Goal: Information Seeking & Learning: Find specific fact

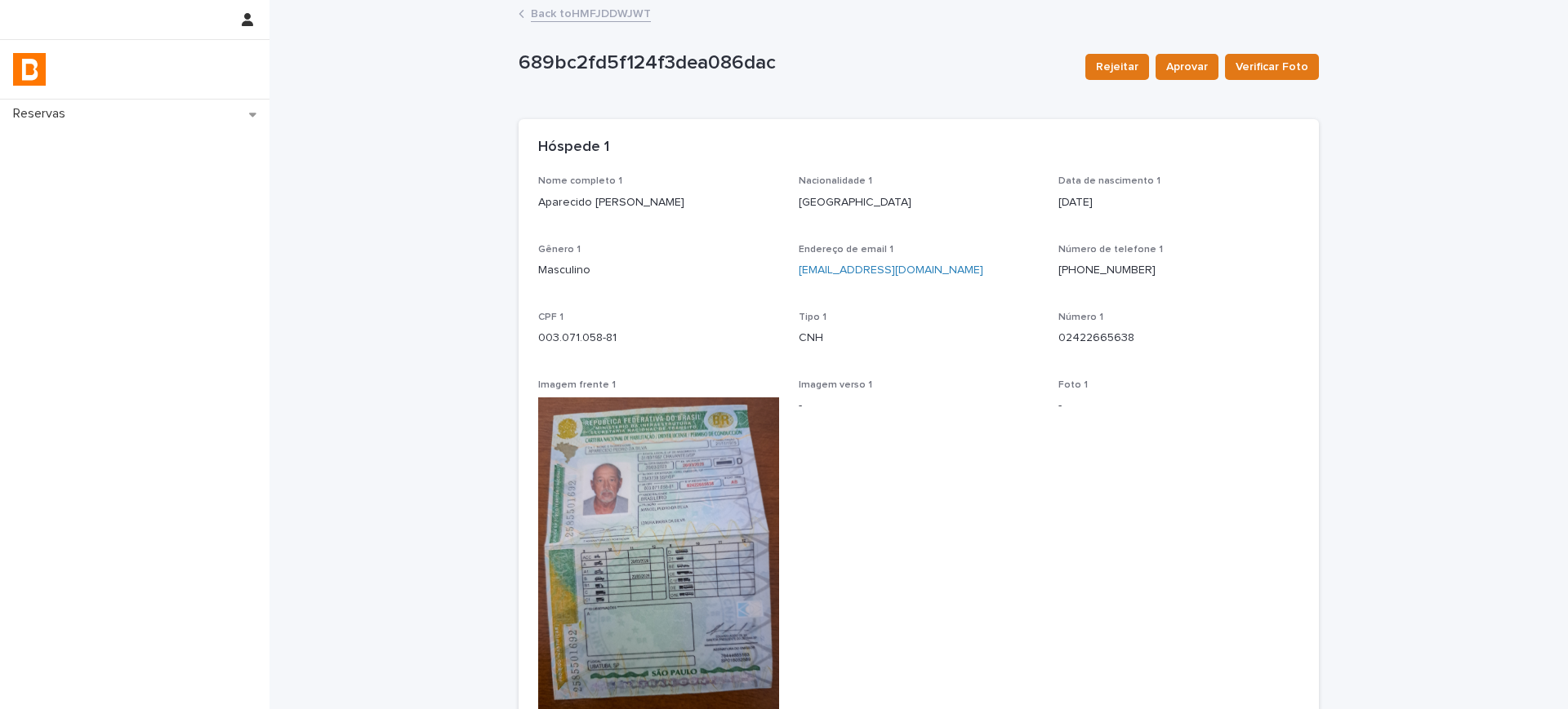
click at [587, 14] on link "Back to HMFJDDWJWT" at bounding box center [590, 13] width 120 height 19
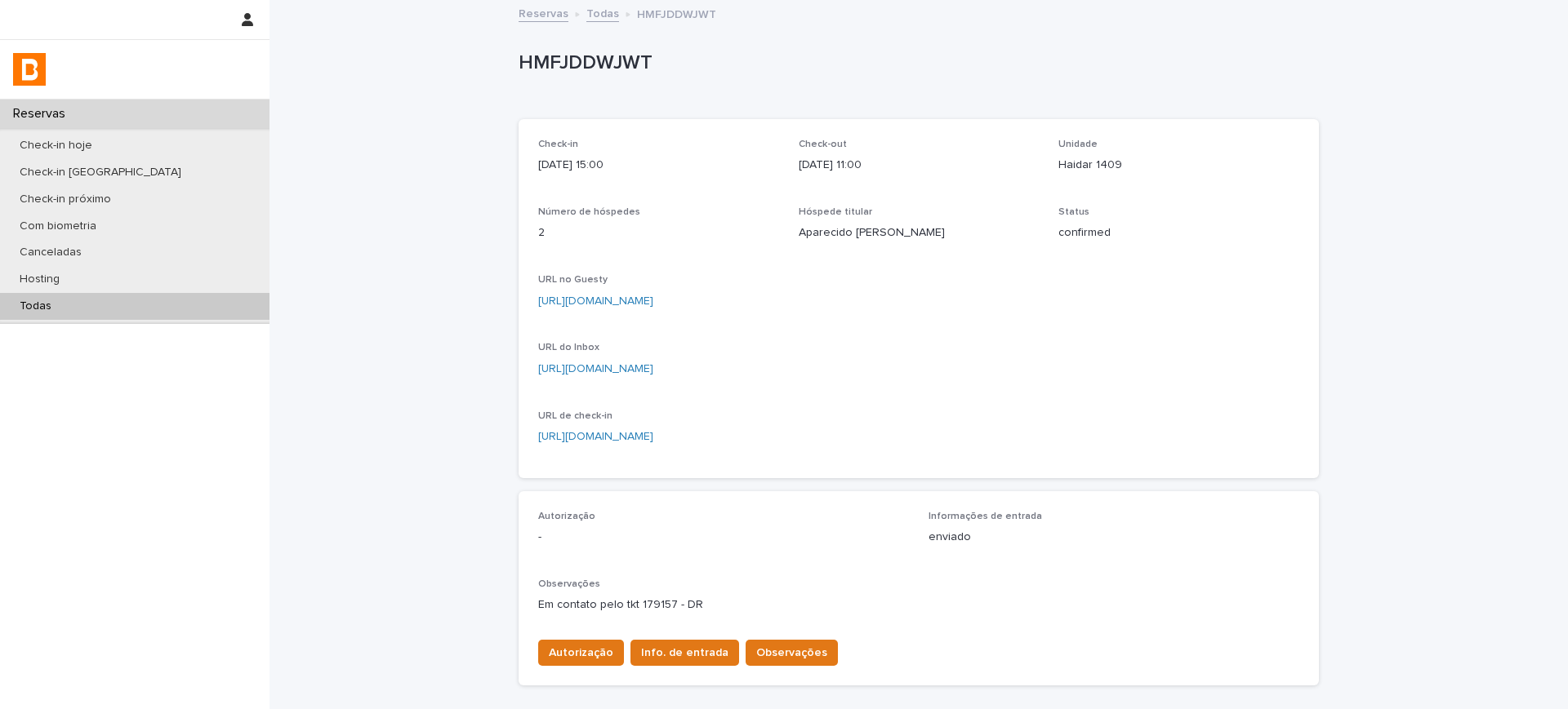
click at [587, 13] on link "Todas" at bounding box center [602, 13] width 33 height 19
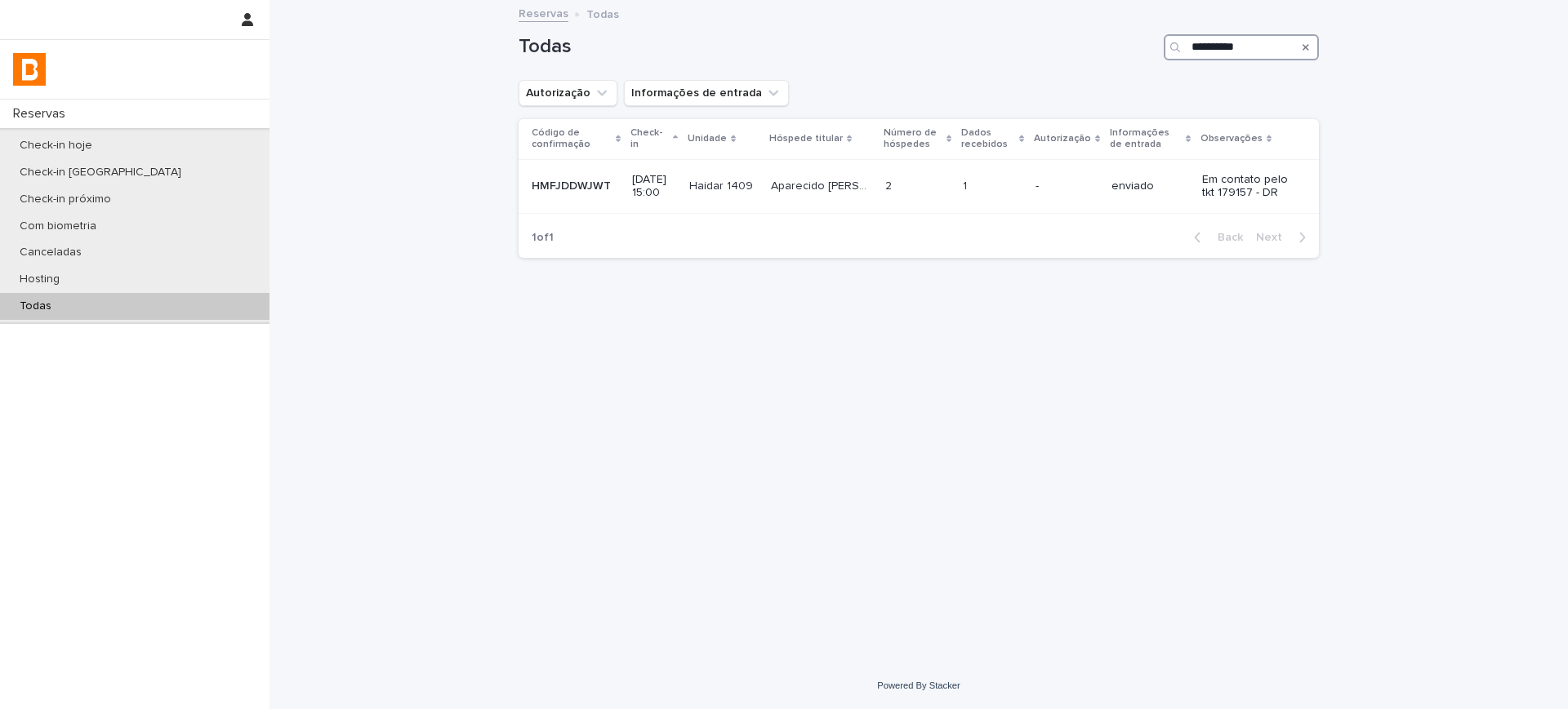
click at [1228, 45] on input "**********" at bounding box center [1241, 48] width 155 height 26
paste input "Search"
type input "**********"
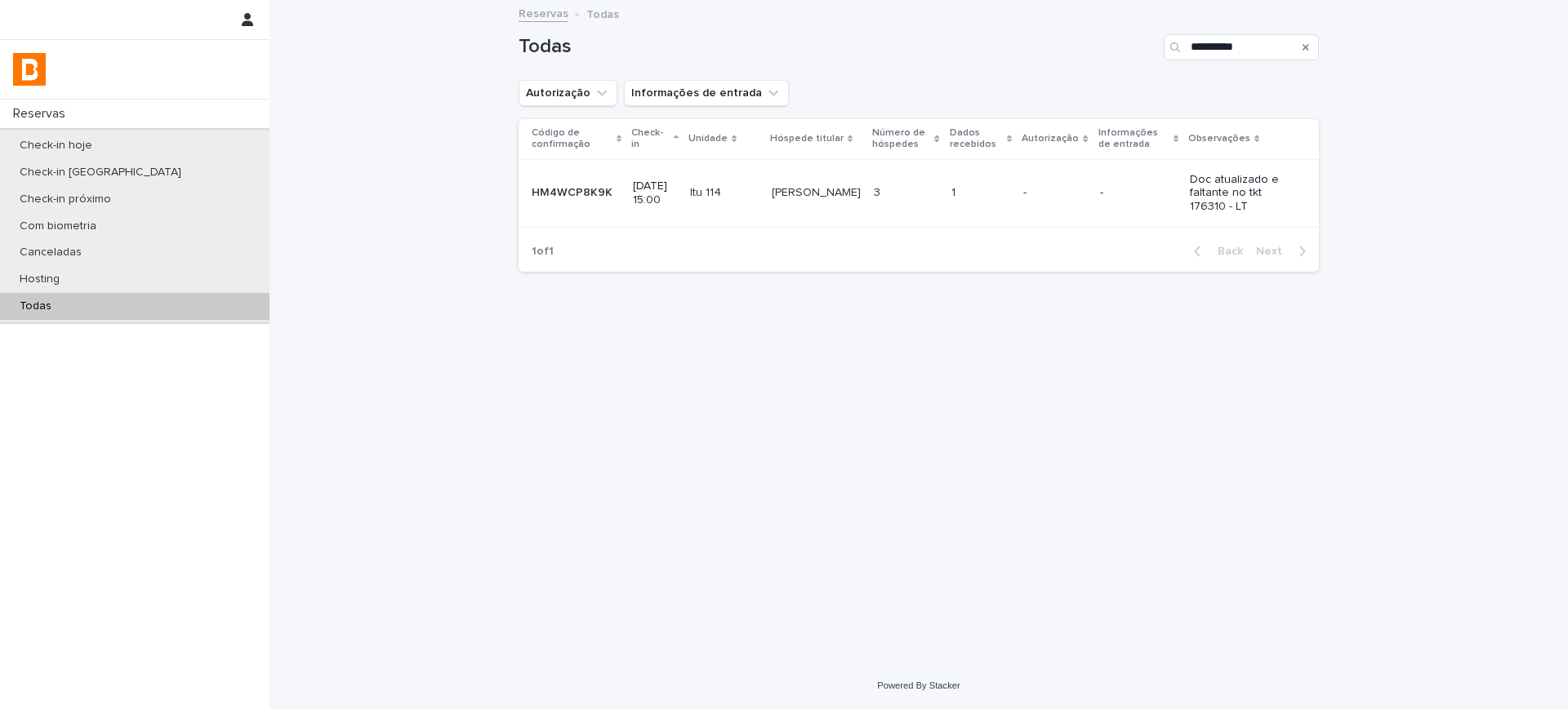
click at [1106, 207] on td "-" at bounding box center [1138, 193] width 89 height 68
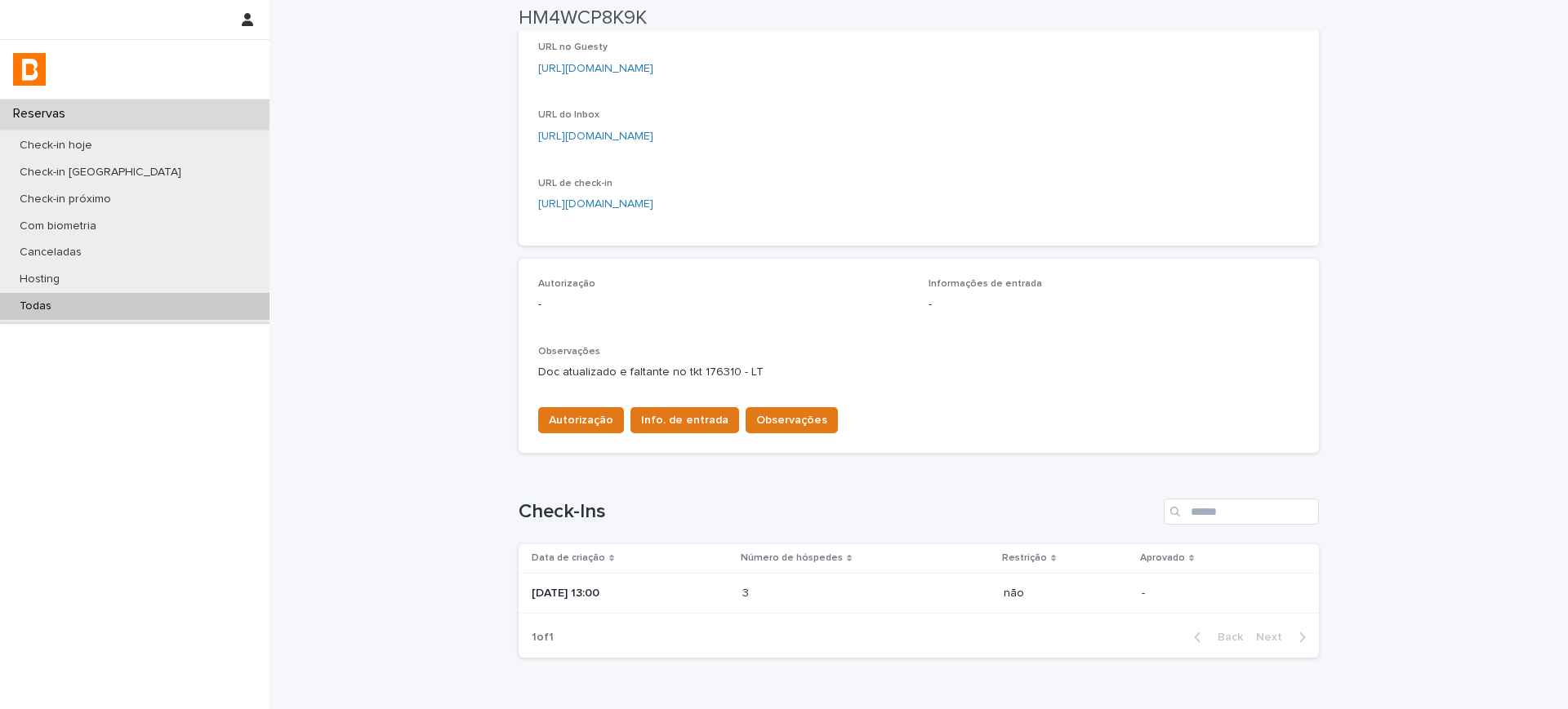
scroll to position [278, 0]
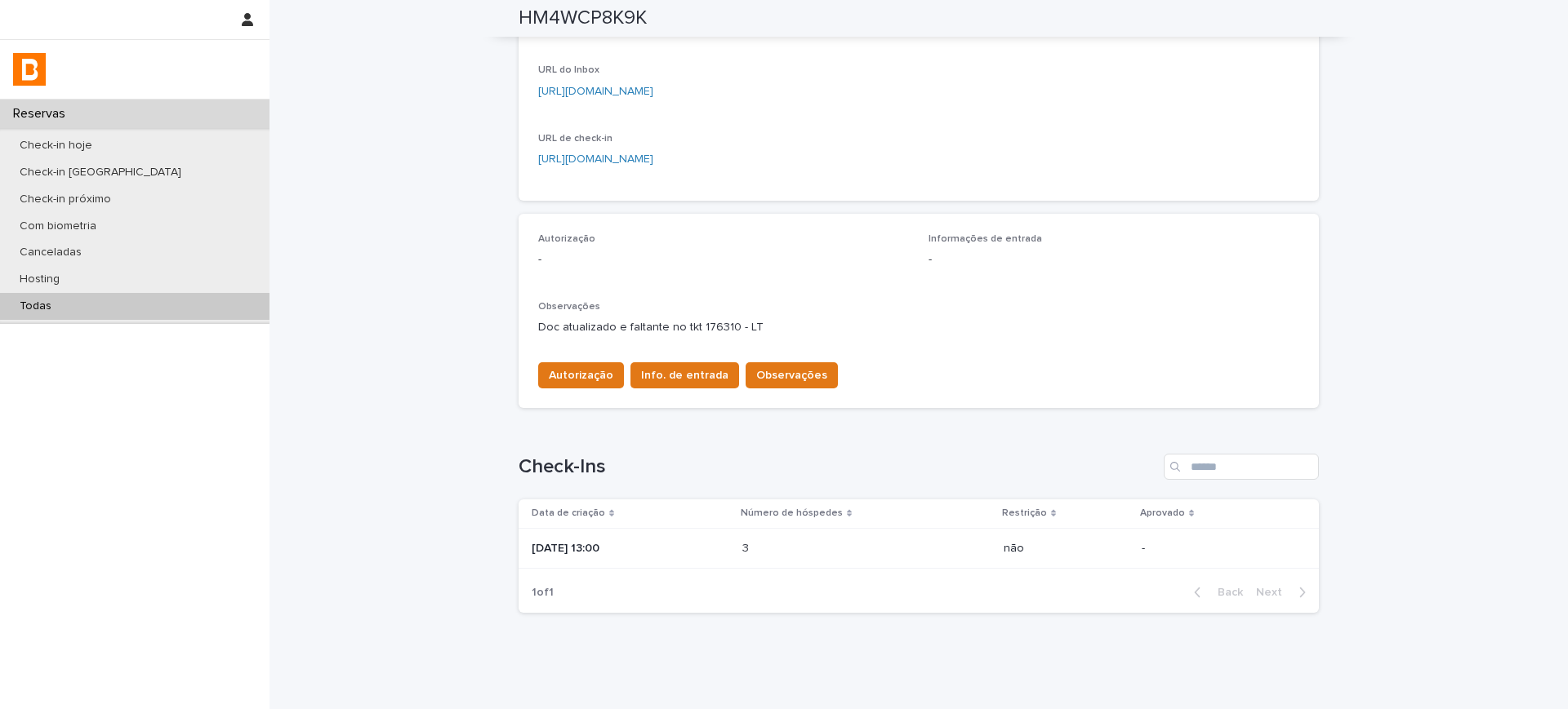
click at [729, 550] on p "[DATE] 13:00" at bounding box center [630, 549] width 198 height 14
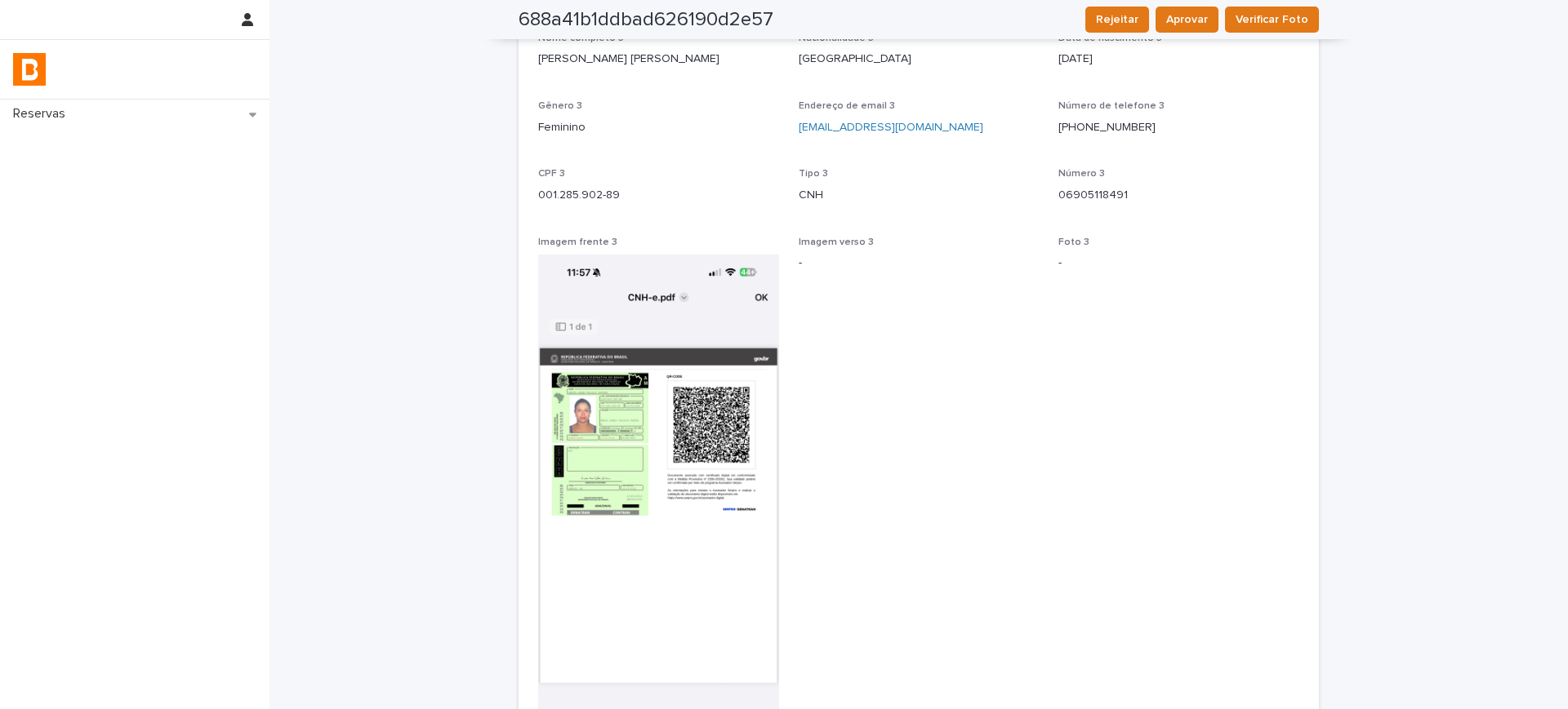
scroll to position [2218, 0]
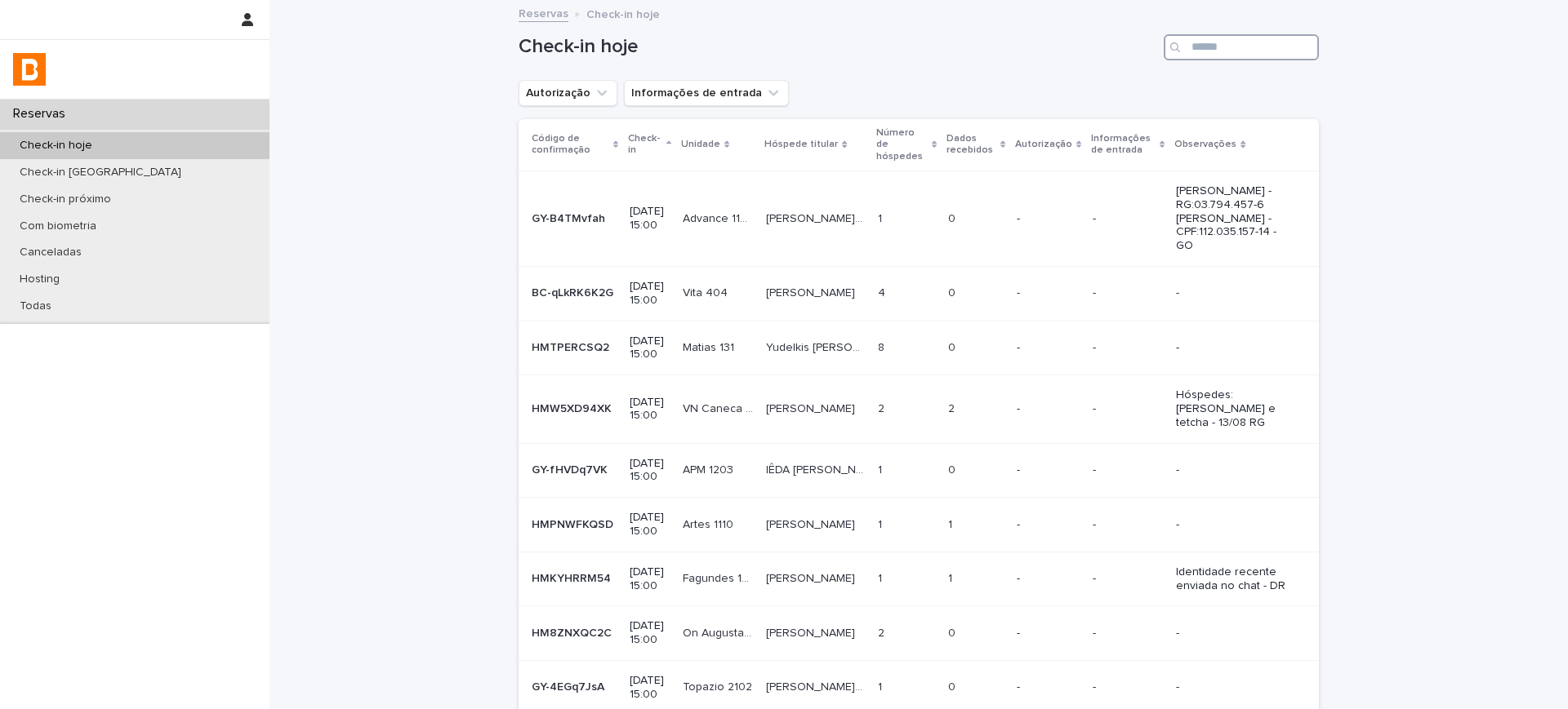
click at [1198, 55] on input "Search" at bounding box center [1241, 48] width 155 height 26
click at [23, 303] on p "Todas" at bounding box center [35, 306] width 58 height 14
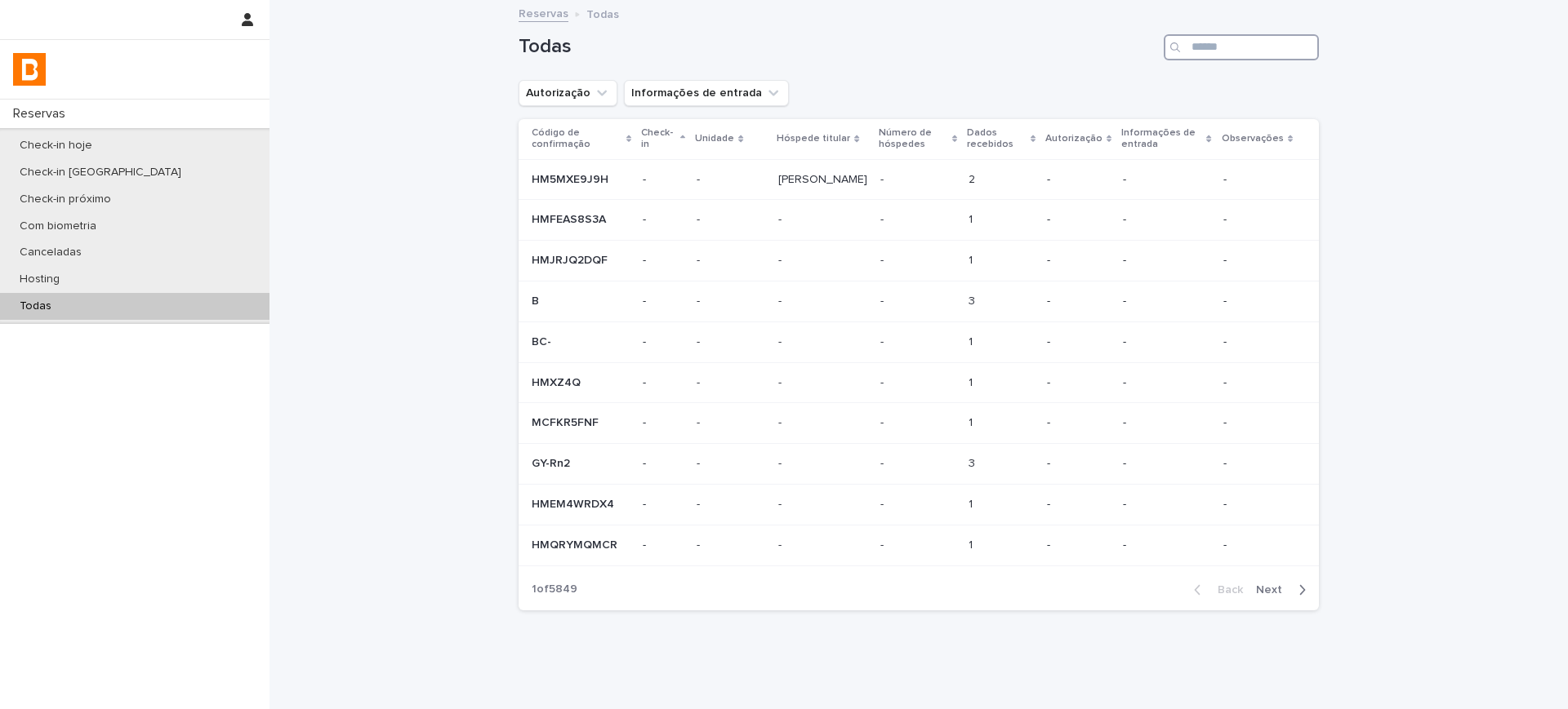
click at [1232, 49] on input "Search" at bounding box center [1241, 48] width 155 height 26
paste input "**********"
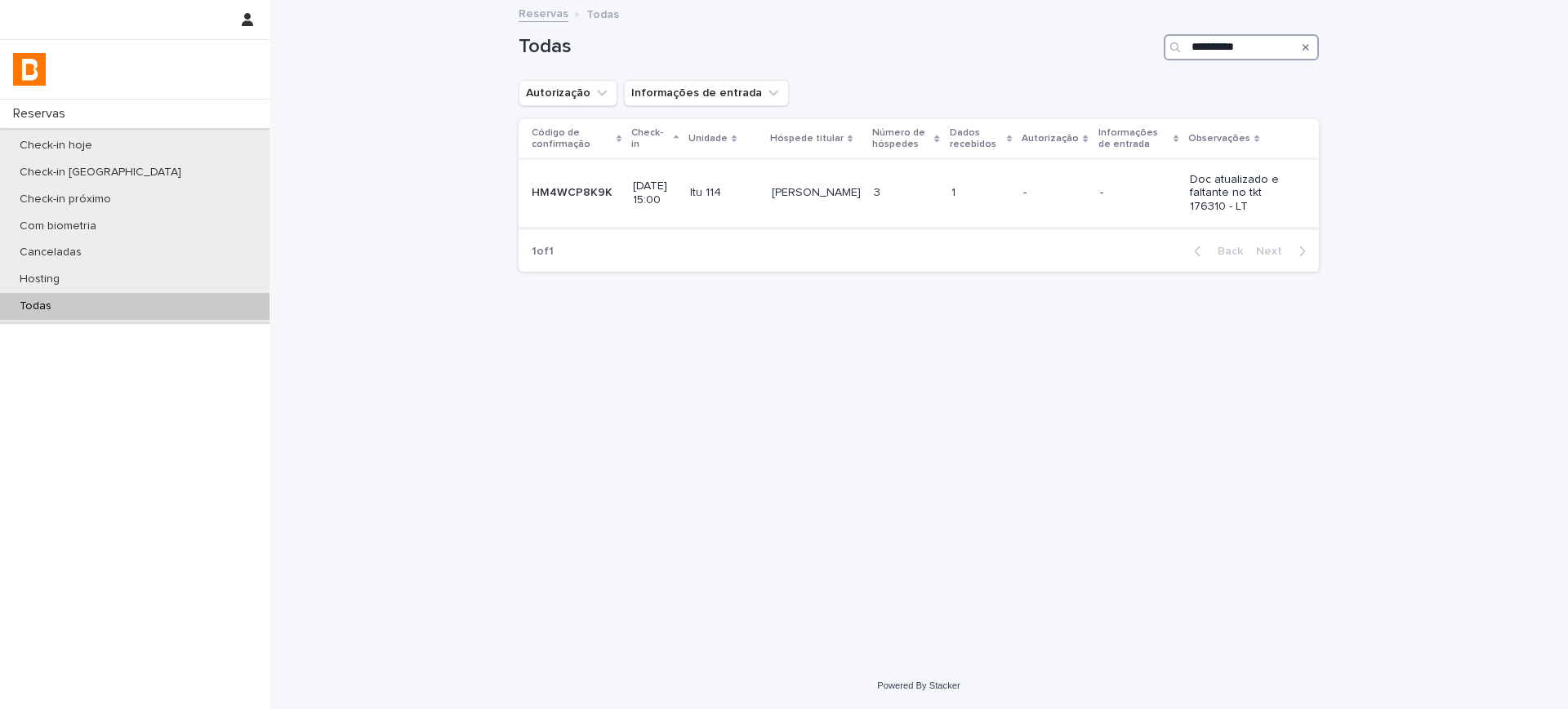
type input "**********"
click at [793, 194] on p "[PERSON_NAME]" at bounding box center [818, 191] width 92 height 17
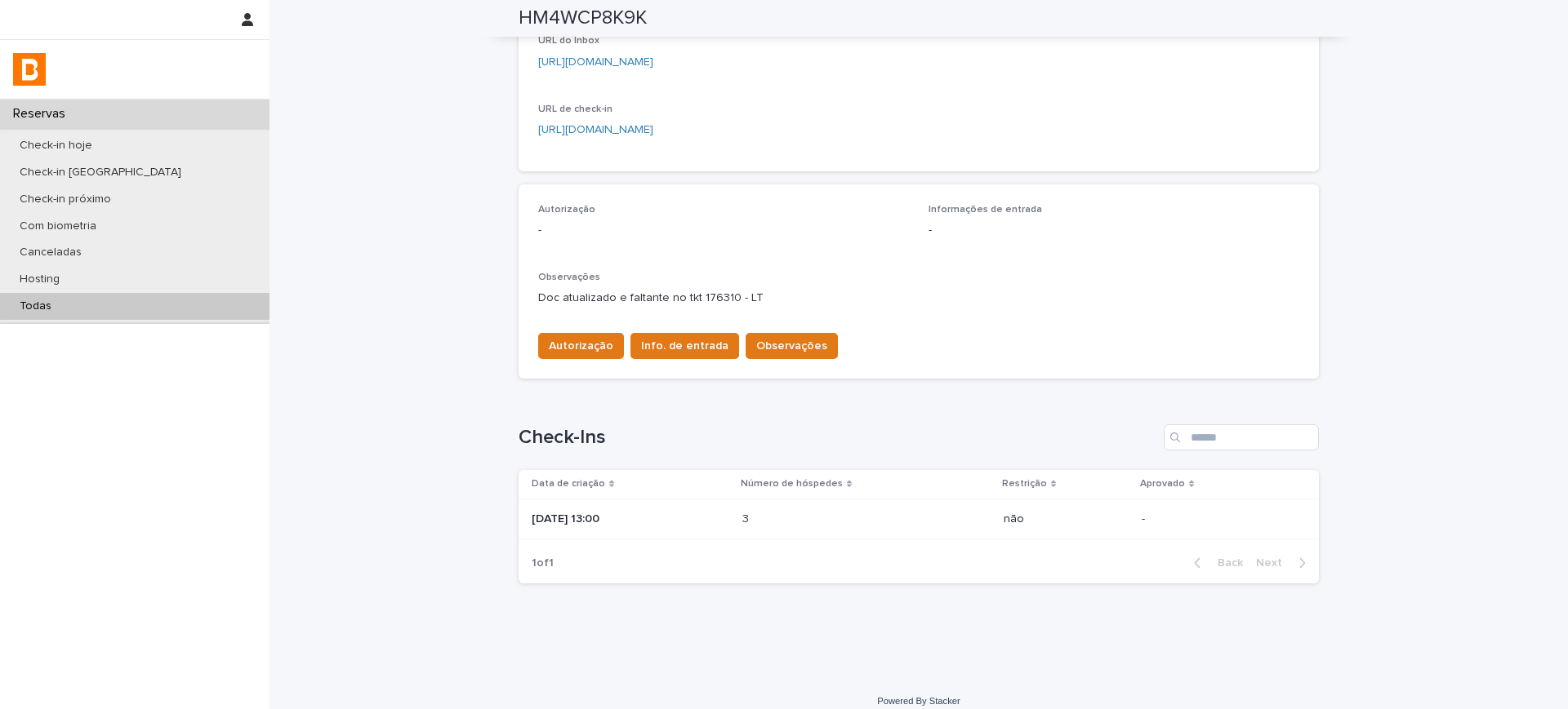
scroll to position [322, 0]
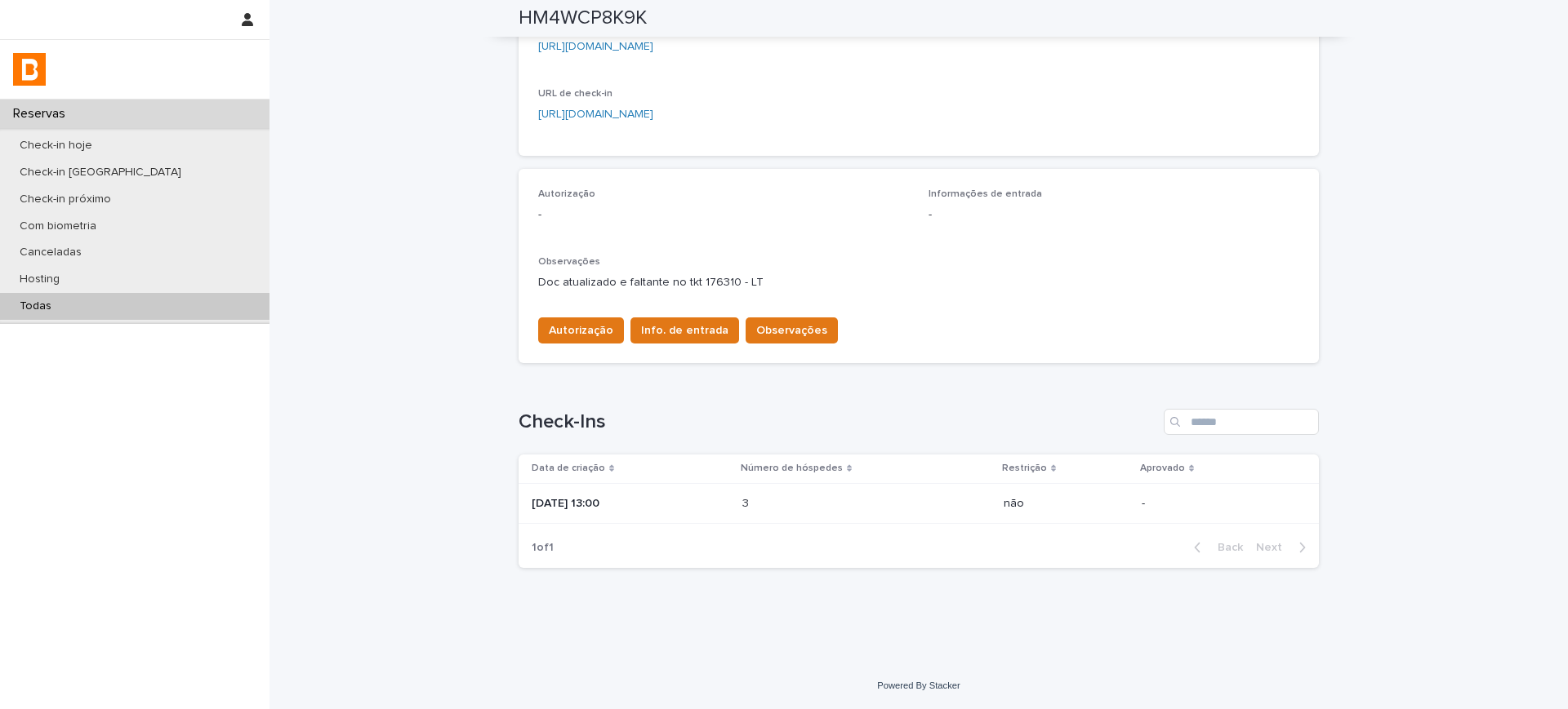
click at [736, 504] on td "[DATE] 13:00" at bounding box center [626, 504] width 217 height 41
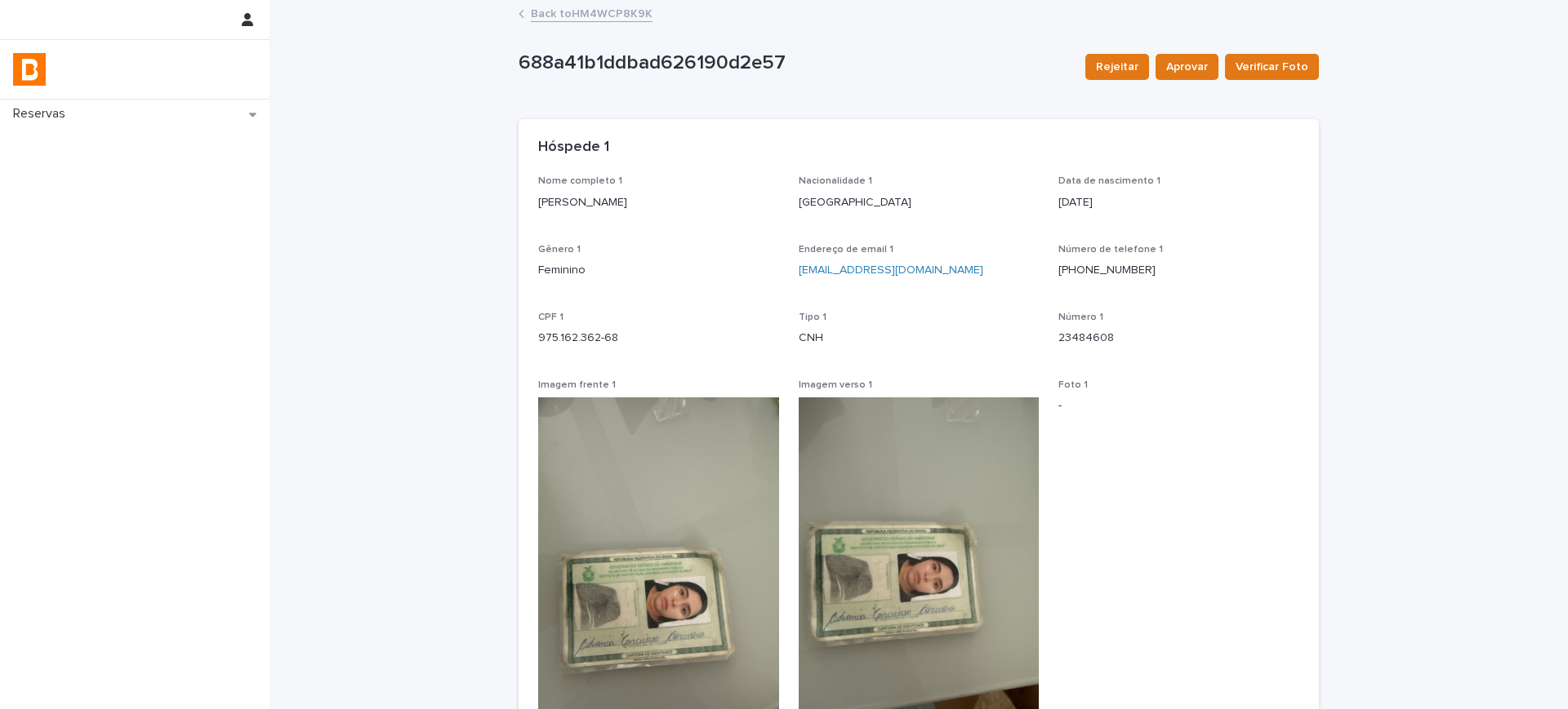
drag, startPoint x: 516, startPoint y: 199, endPoint x: 672, endPoint y: 200, distance: 156.0
click at [672, 200] on div "Nome completo 1 Edvania Carvalho Nacionalidade 1 Brasil Data de nascimento 1 19…" at bounding box center [918, 497] width 800 height 643
copy p "[PERSON_NAME]"
click at [552, 344] on p "975.162.362-68" at bounding box center [658, 338] width 241 height 17
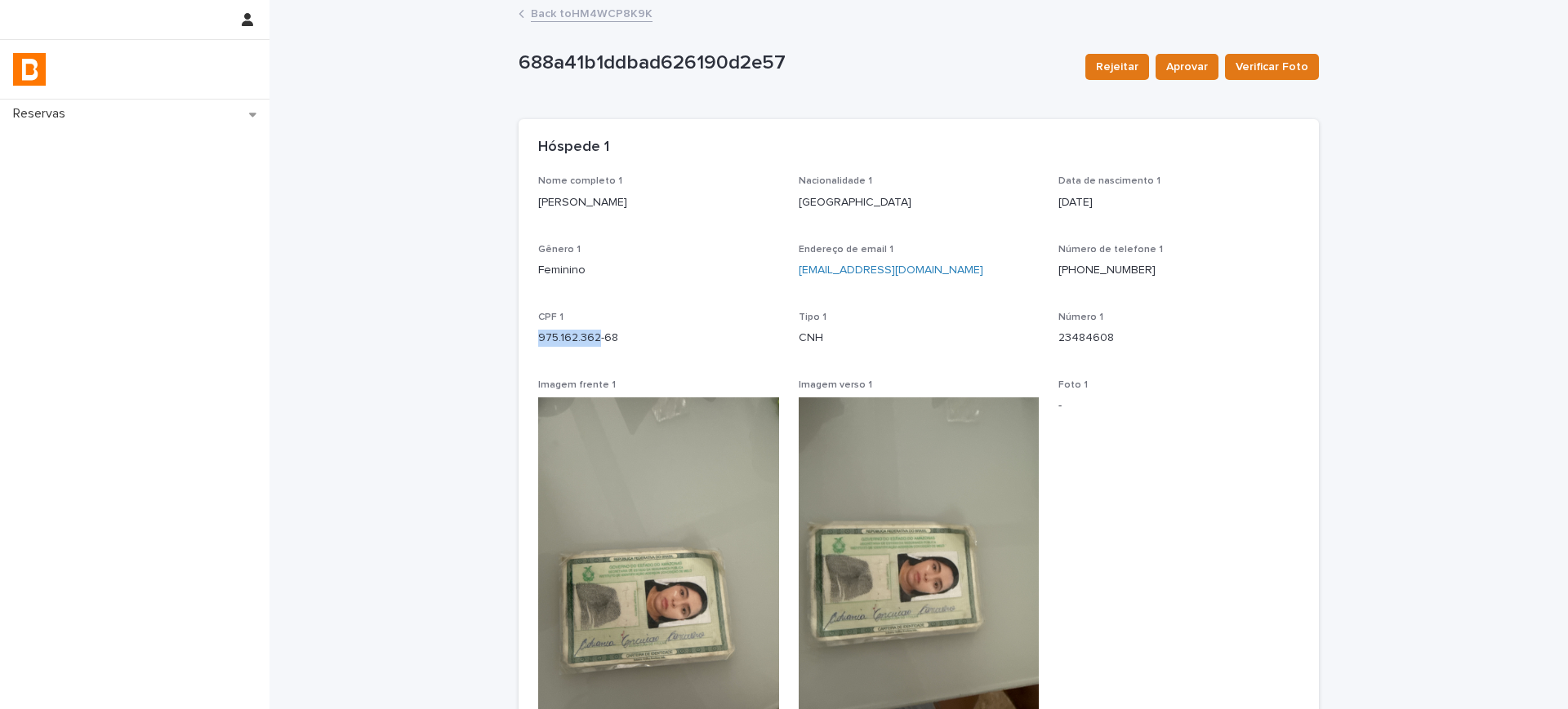
click at [551, 343] on p "975.162.362-68" at bounding box center [658, 338] width 241 height 17
copy p "975.162.362-68"
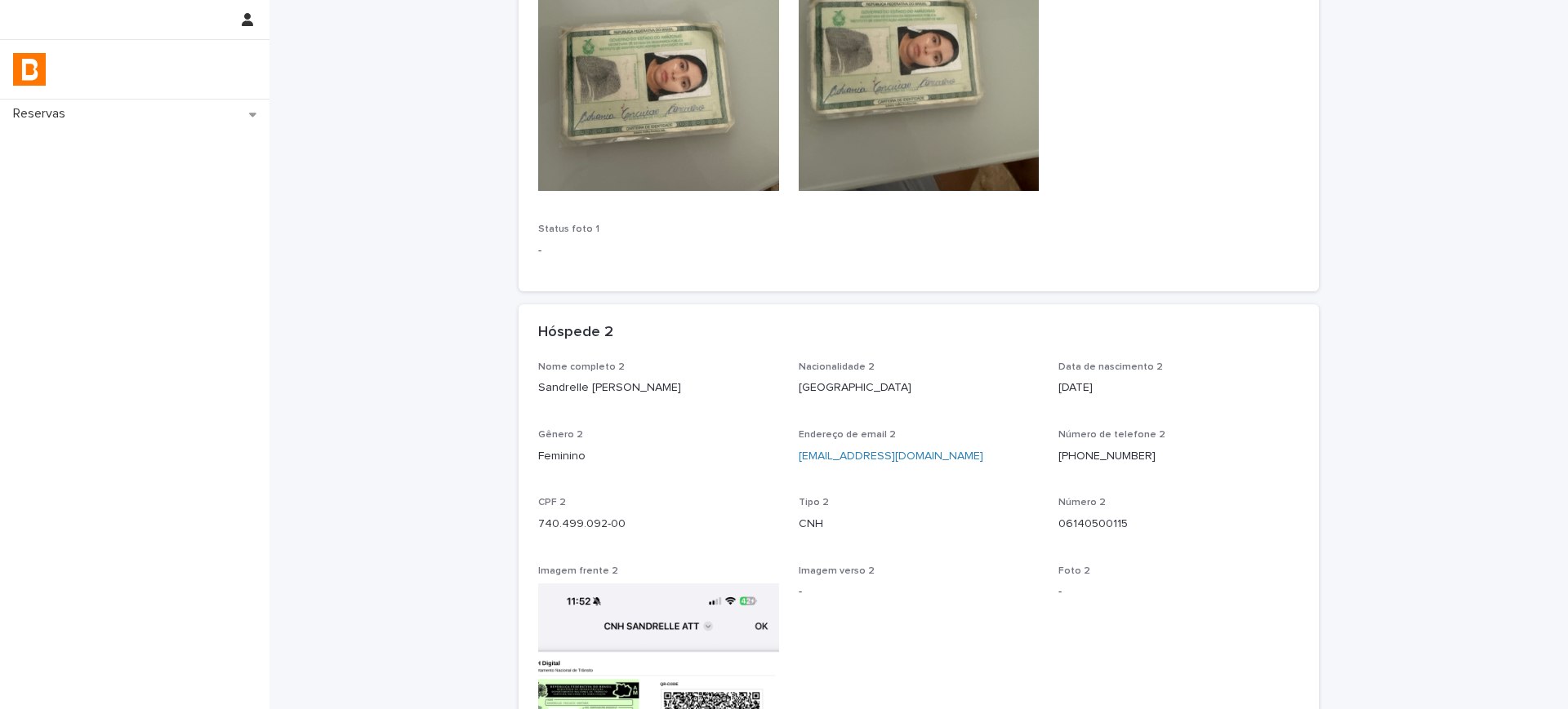
scroll to position [612, 0]
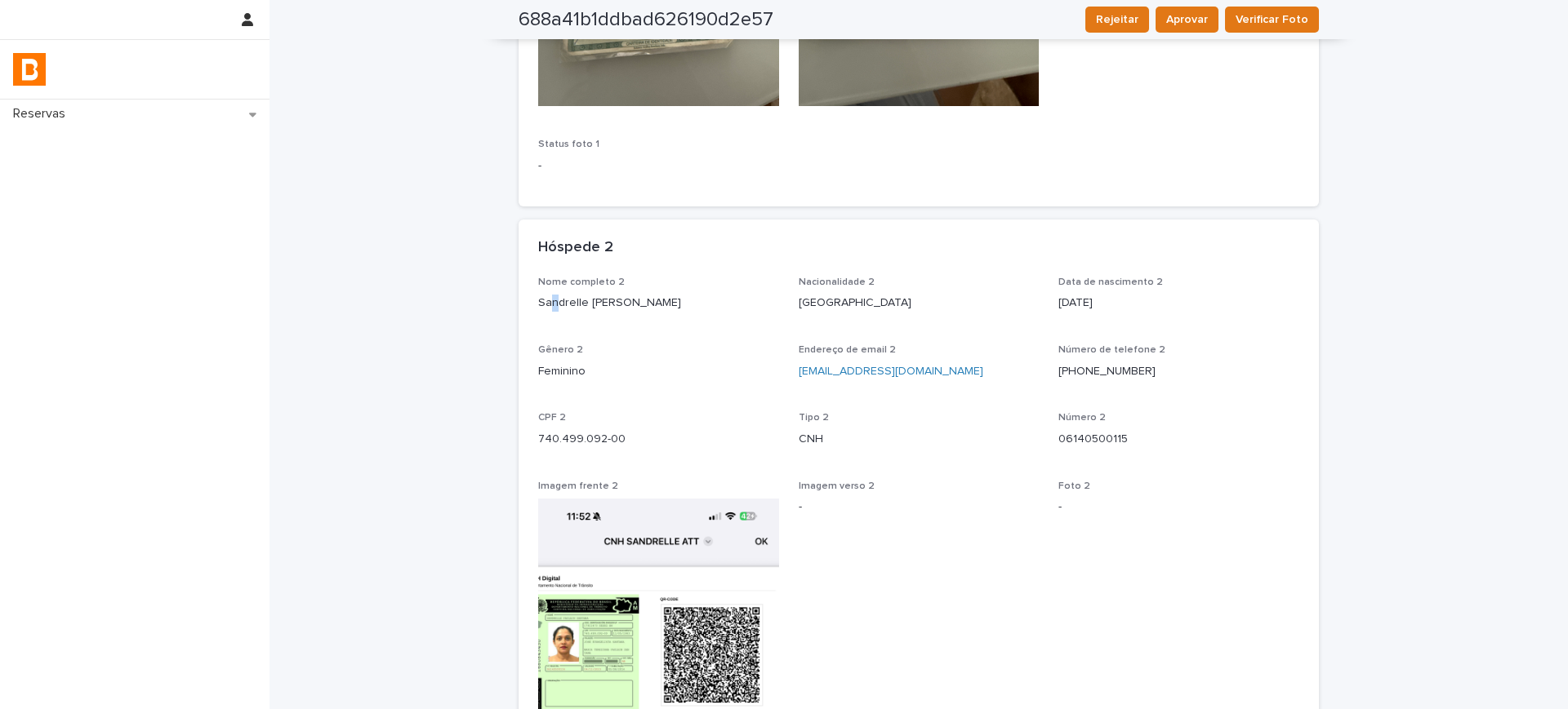
click at [545, 300] on p "[PERSON_NAME]" at bounding box center [658, 303] width 241 height 17
copy p "[PERSON_NAME]"
click at [562, 441] on p "740.499.092-00" at bounding box center [658, 439] width 241 height 17
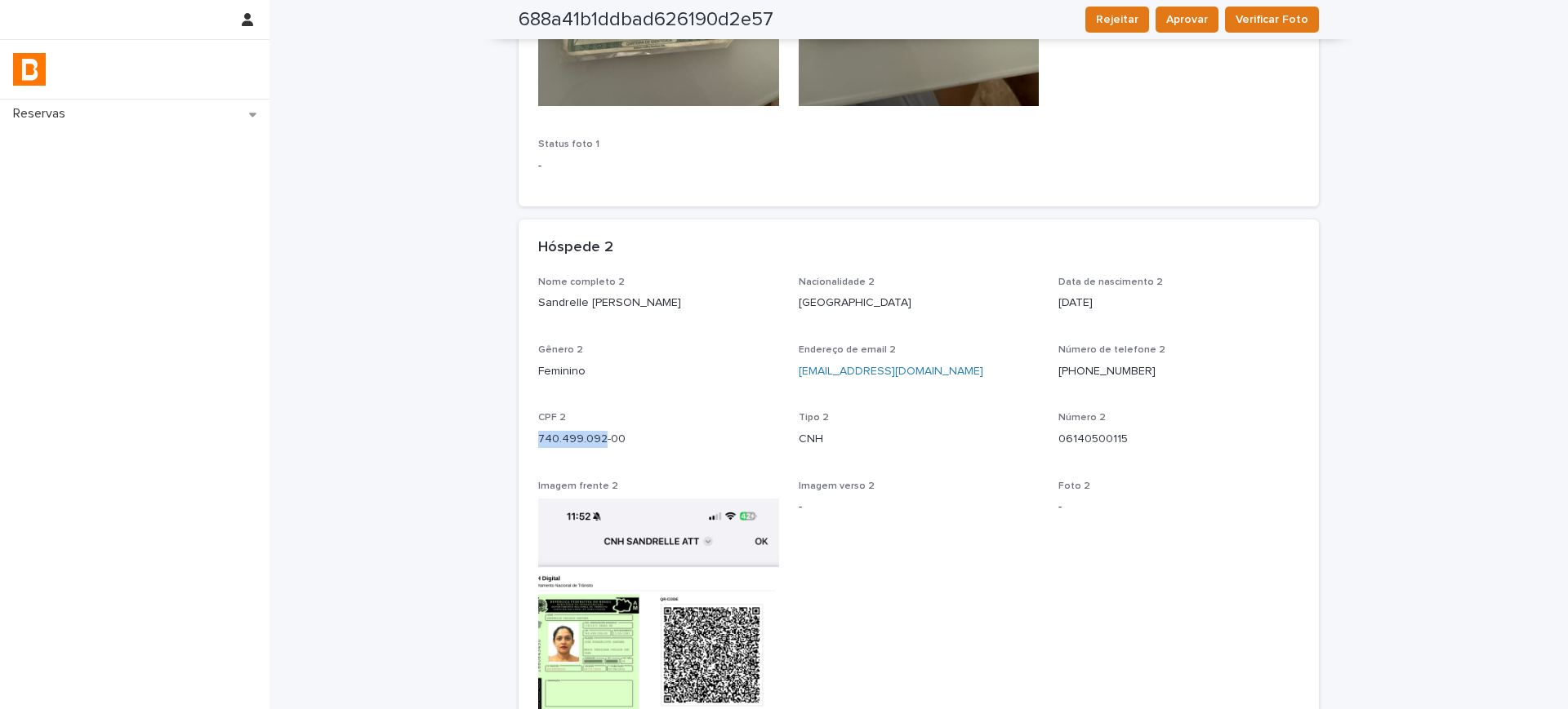
click at [562, 441] on p "740.499.092-00" at bounding box center [658, 439] width 241 height 17
copy p "740.499.092-00"
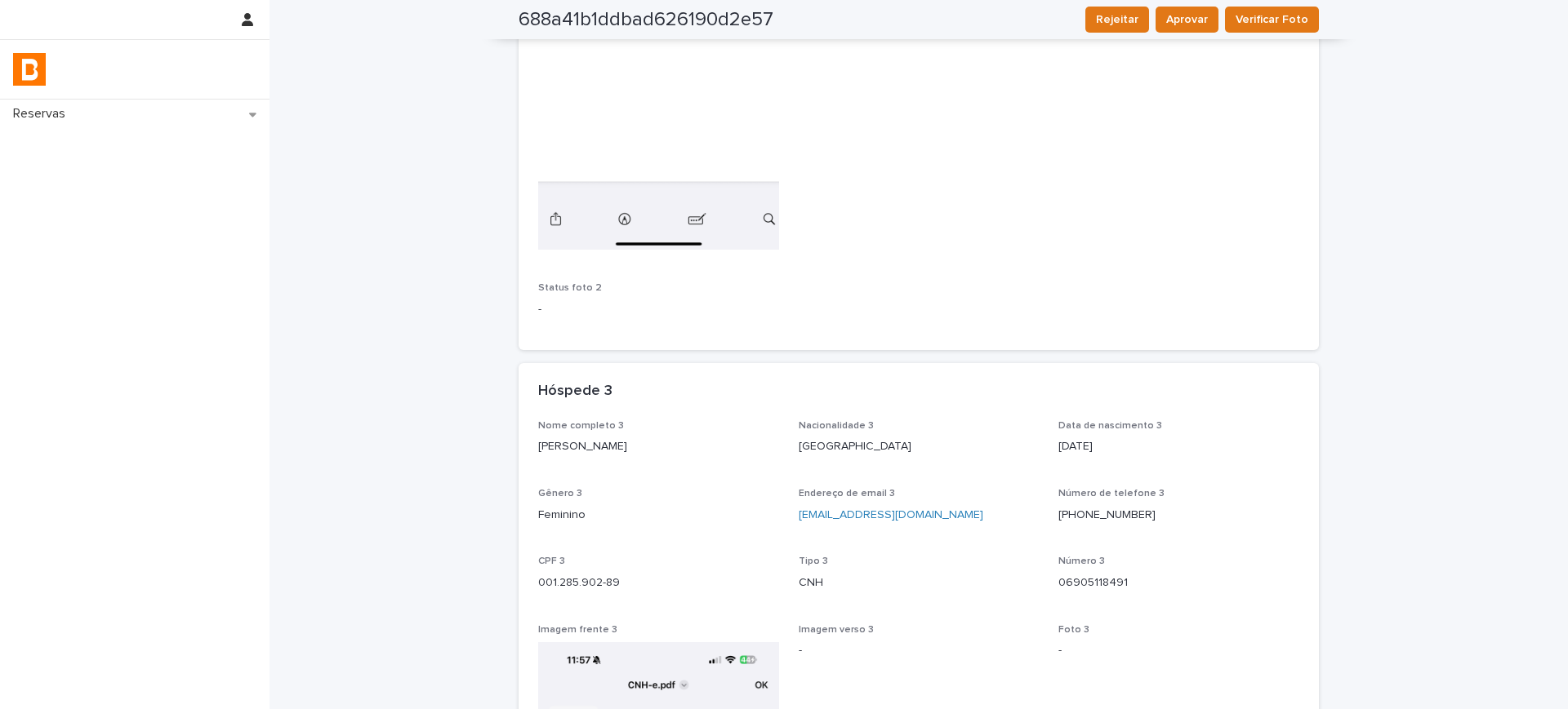
scroll to position [1530, 0]
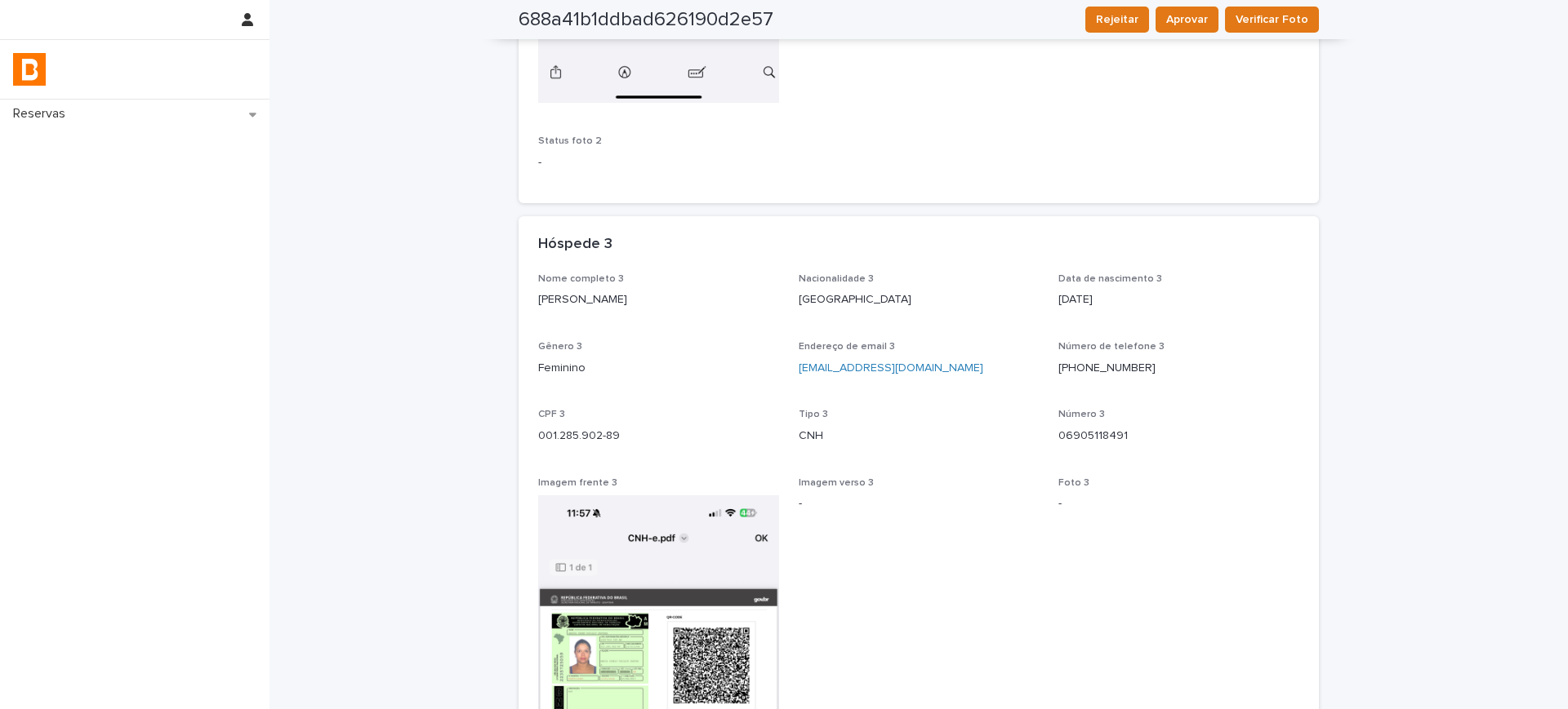
click at [597, 298] on p "[PERSON_NAME] [PERSON_NAME]" at bounding box center [658, 300] width 241 height 17
click at [597, 299] on p "[PERSON_NAME] [PERSON_NAME]" at bounding box center [658, 300] width 241 height 17
copy p "[PERSON_NAME] [PERSON_NAME]"
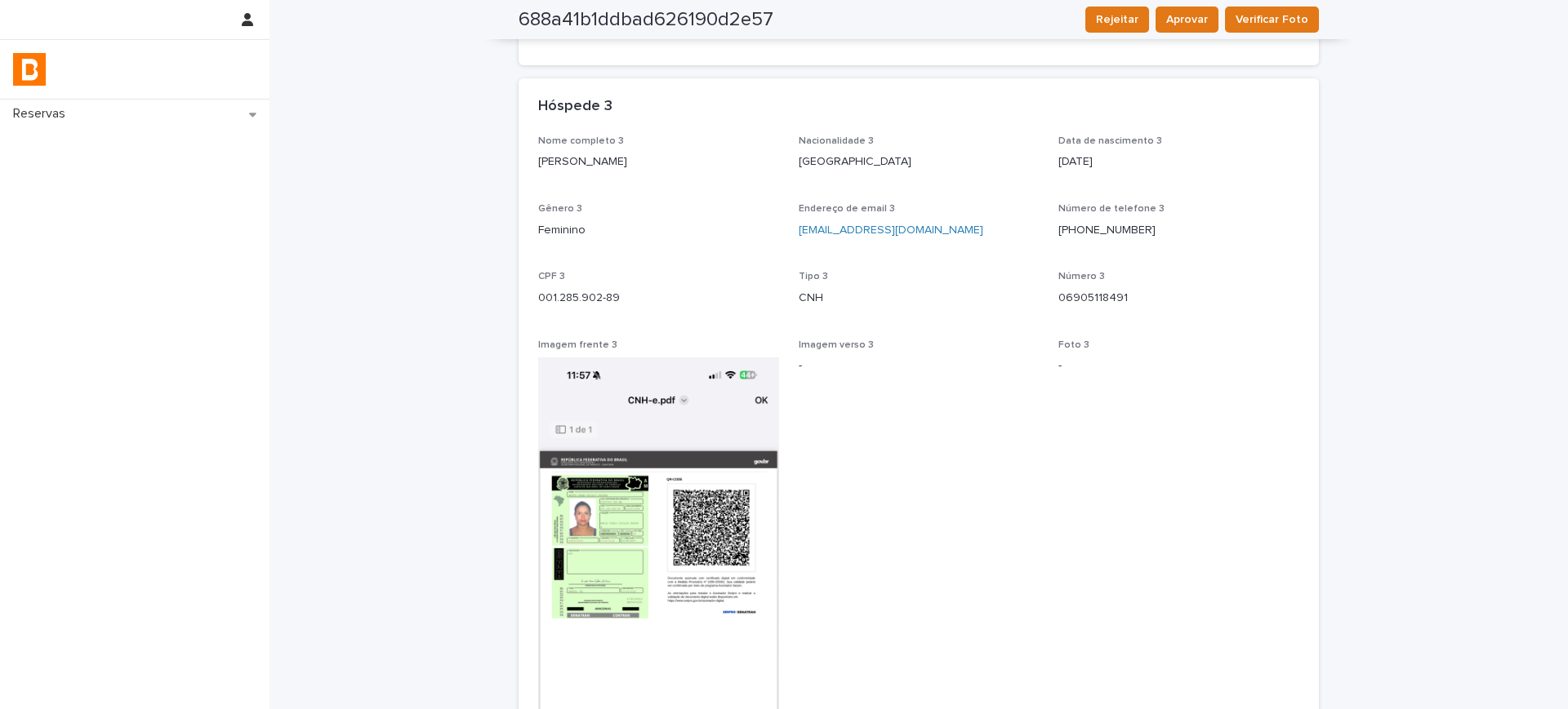
scroll to position [1836, 0]
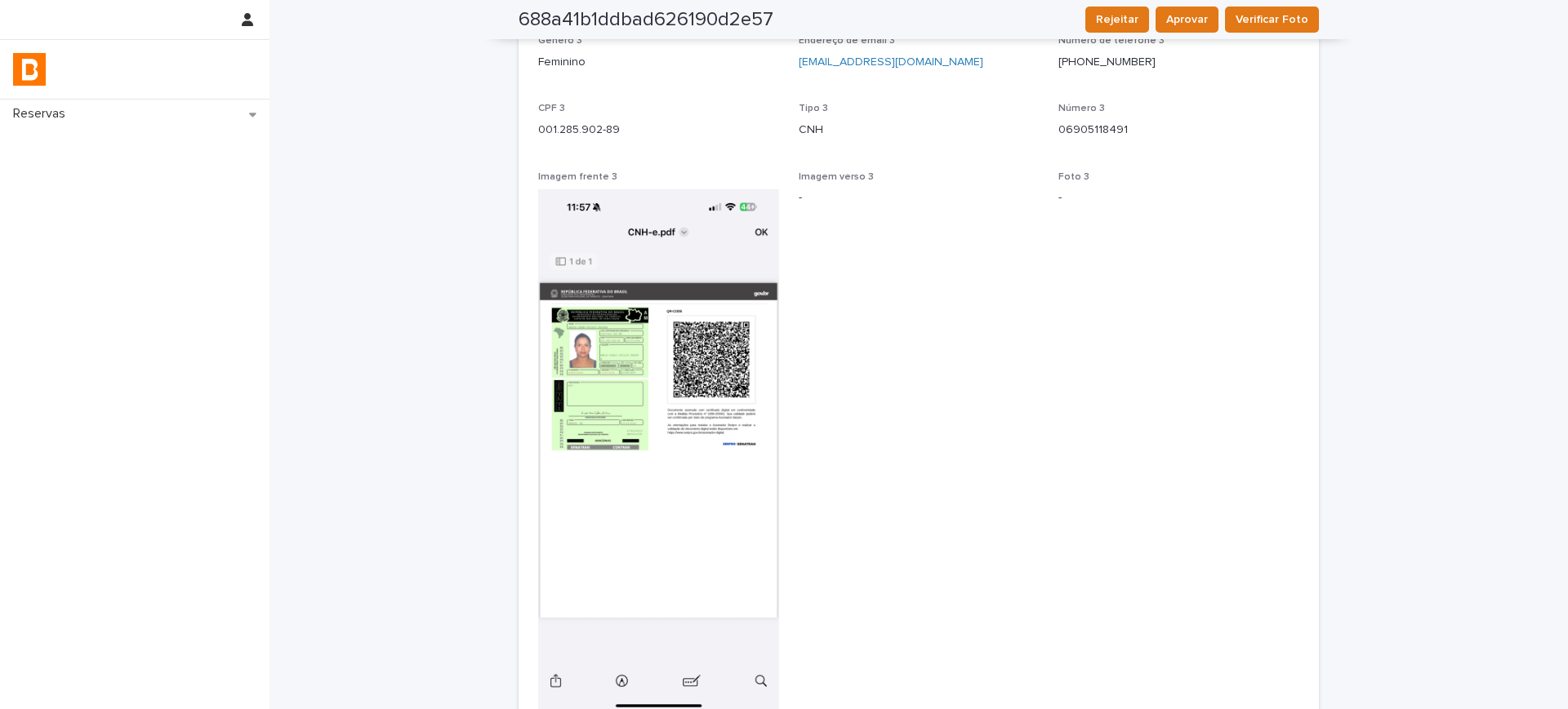
click at [589, 113] on p "CPF 3" at bounding box center [658, 108] width 241 height 11
click at [589, 122] on div "CPF 3 001.285.902-89" at bounding box center [658, 127] width 241 height 48
click at [589, 122] on p "001.285.902-89" at bounding box center [658, 130] width 241 height 17
click at [589, 123] on p "001.285.902-89" at bounding box center [658, 130] width 241 height 17
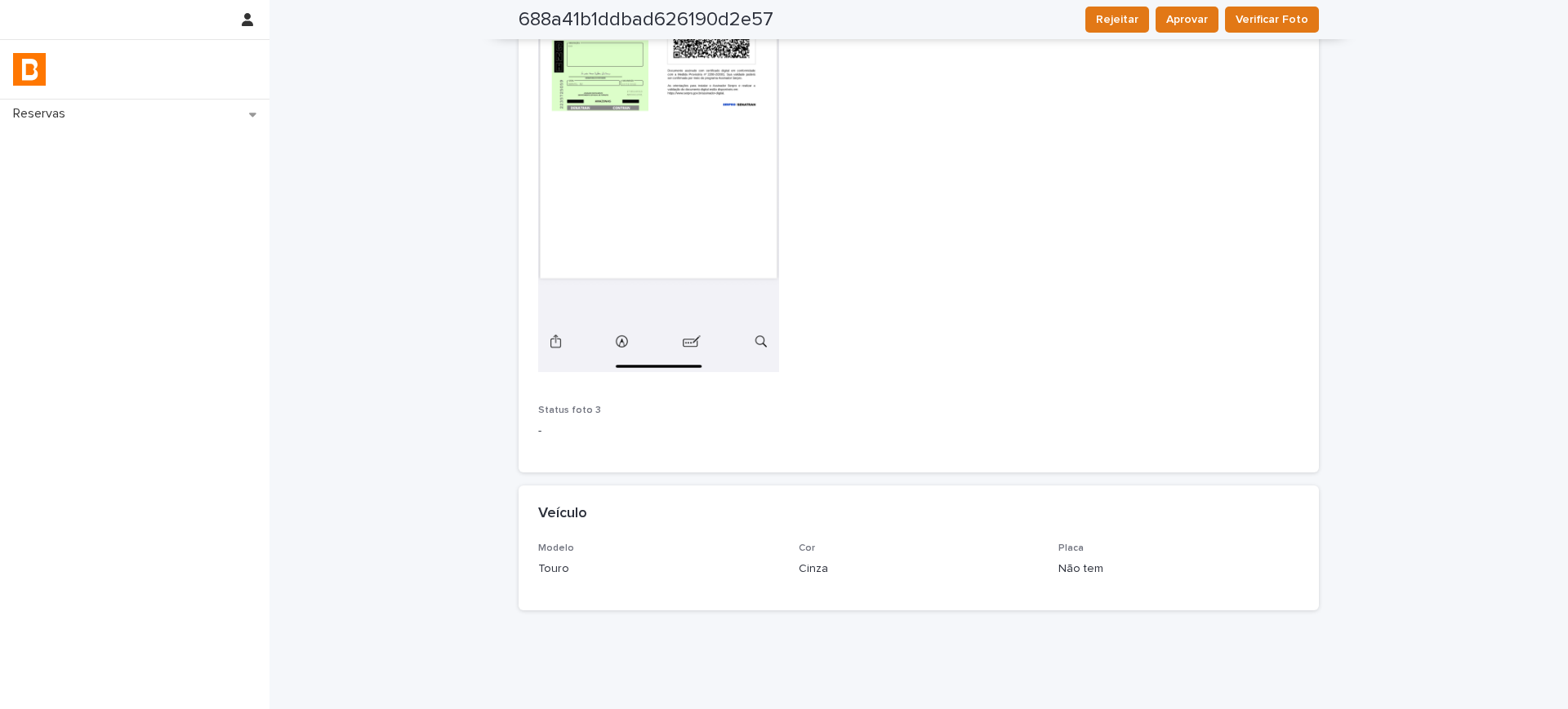
scroll to position [2218, 0]
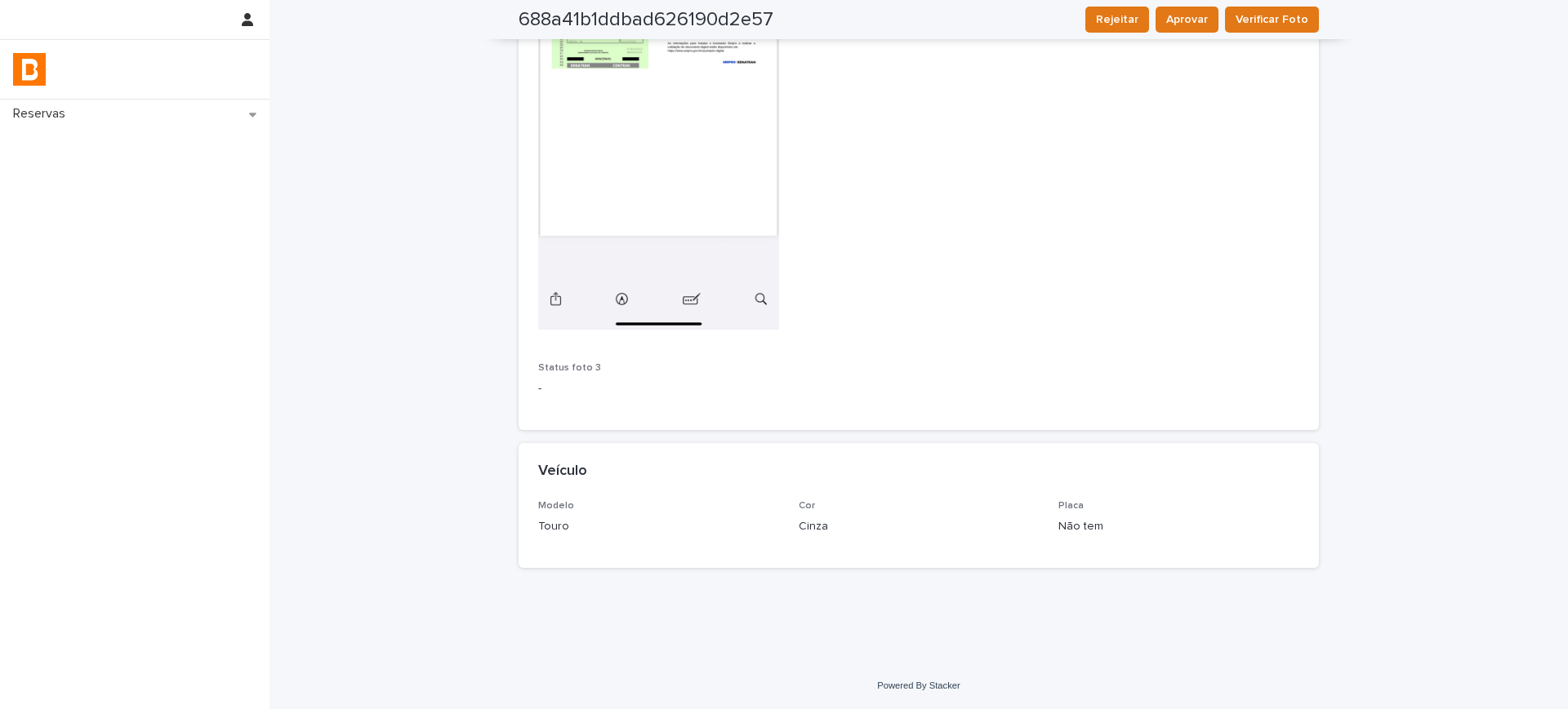
click at [529, 527] on div "Modelo Touro Cor Cinza Placa Não tem" at bounding box center [918, 534] width 800 height 68
click at [528, 525] on div "Modelo Touro Cor Cinza Placa Não tem" at bounding box center [918, 534] width 800 height 68
copy p "Touro"
click at [800, 525] on p "Cinza" at bounding box center [919, 526] width 241 height 17
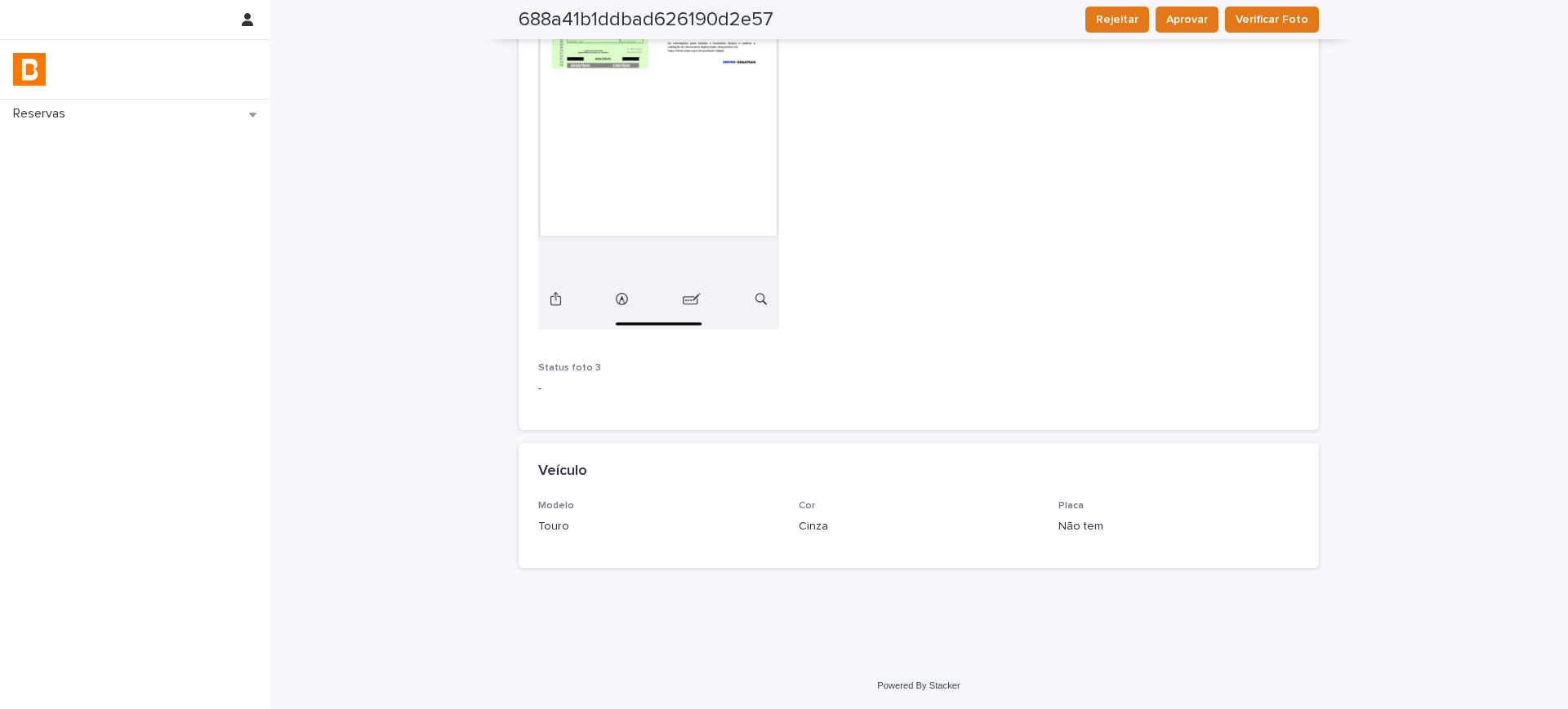
click at [800, 525] on p "Cinza" at bounding box center [919, 526] width 241 height 17
copy p "Cinza"
click at [1086, 527] on p "Não tem" at bounding box center [1178, 526] width 241 height 17
click at [1086, 528] on p "Não tem" at bounding box center [1178, 526] width 241 height 17
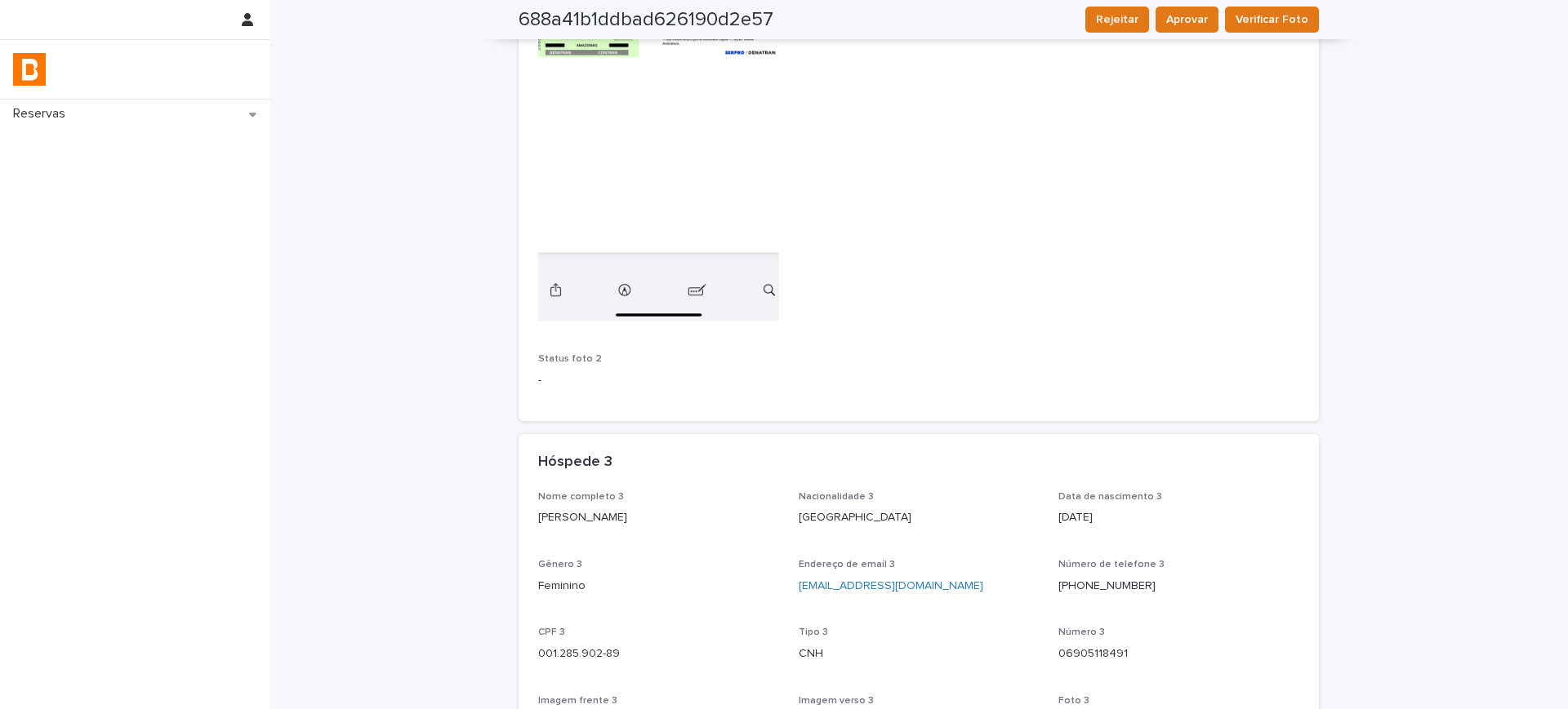
scroll to position [1198, 0]
